Goal: Task Accomplishment & Management: Manage account settings

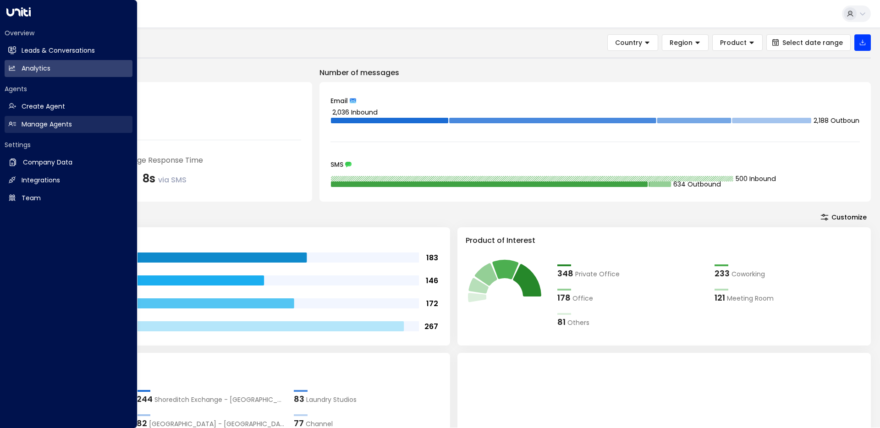
click at [33, 132] on link "Manage Agents Manage Agents" at bounding box center [69, 124] width 128 height 17
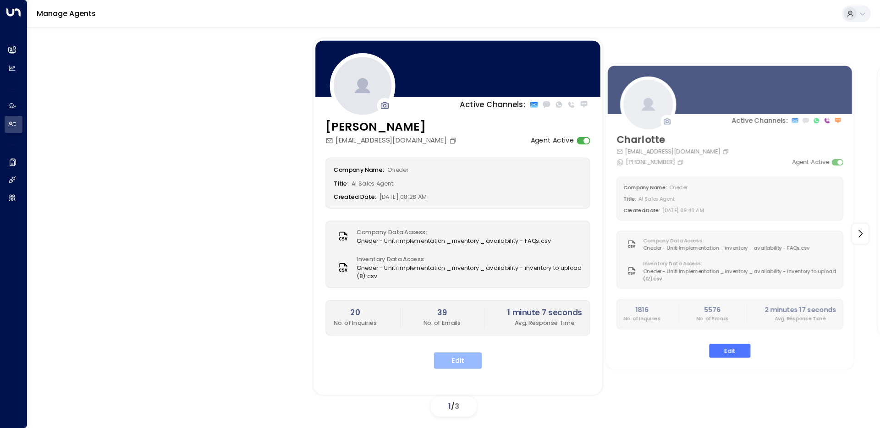
click at [461, 364] on button "Edit" at bounding box center [458, 361] width 48 height 17
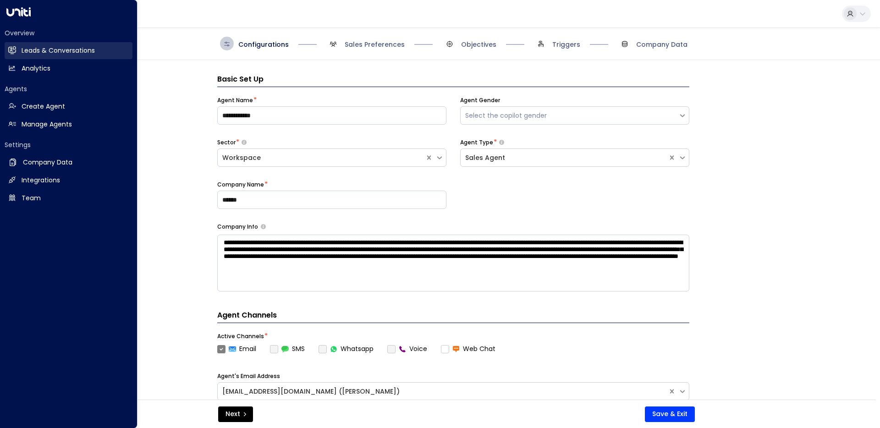
click at [24, 50] on h2 "Leads & Conversations" at bounding box center [58, 51] width 73 height 10
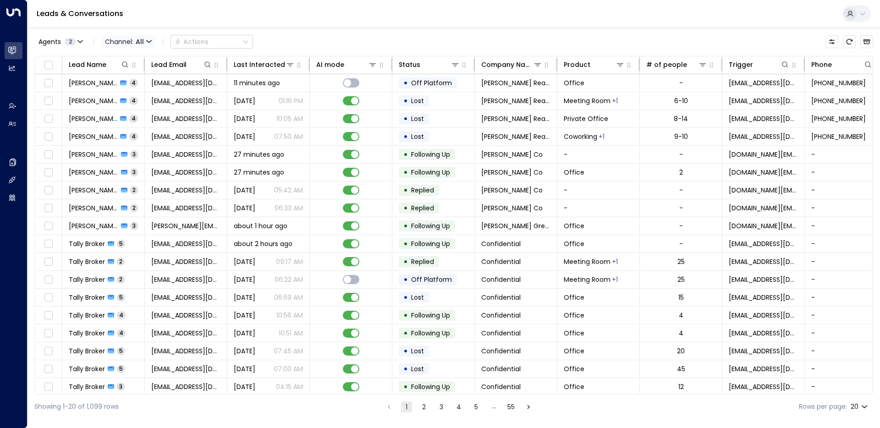
click at [125, 42] on span "Channel: All" at bounding box center [128, 41] width 54 height 13
click at [67, 39] on div at bounding box center [440, 214] width 880 height 428
click at [72, 40] on span "2" at bounding box center [70, 41] width 11 height 7
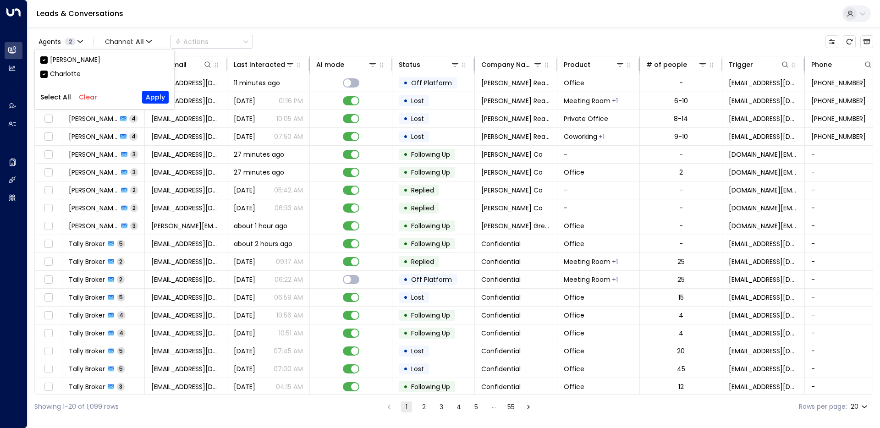
click at [68, 75] on div "Charlotte" at bounding box center [65, 74] width 31 height 10
click at [152, 91] on button "Apply" at bounding box center [155, 97] width 27 height 13
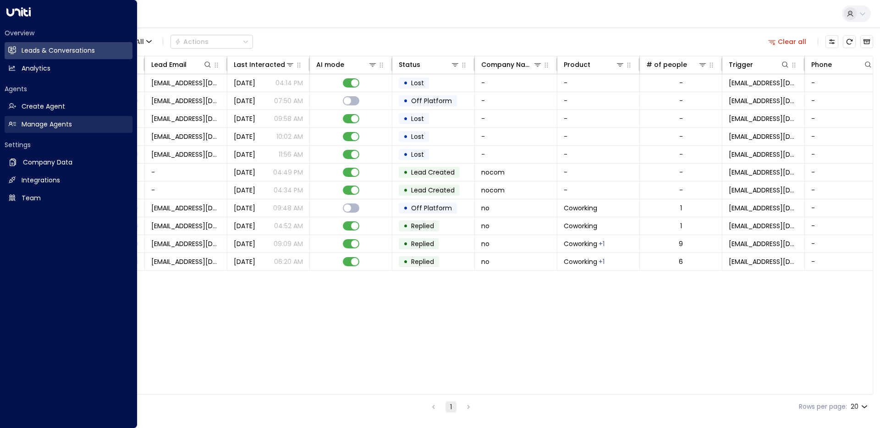
click at [34, 127] on h2 "Manage Agents" at bounding box center [47, 125] width 50 height 10
